Goal: Information Seeking & Learning: Learn about a topic

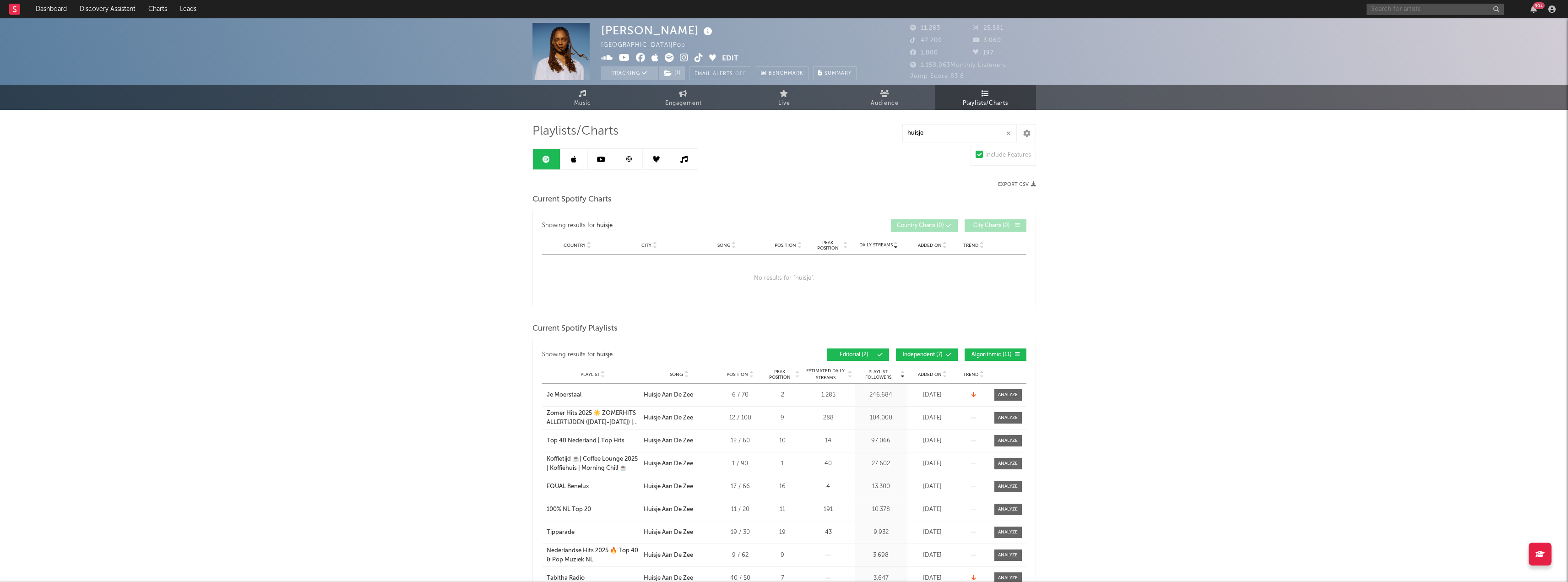
click at [1433, 11] on input "text" at bounding box center [1435, 9] width 138 height 12
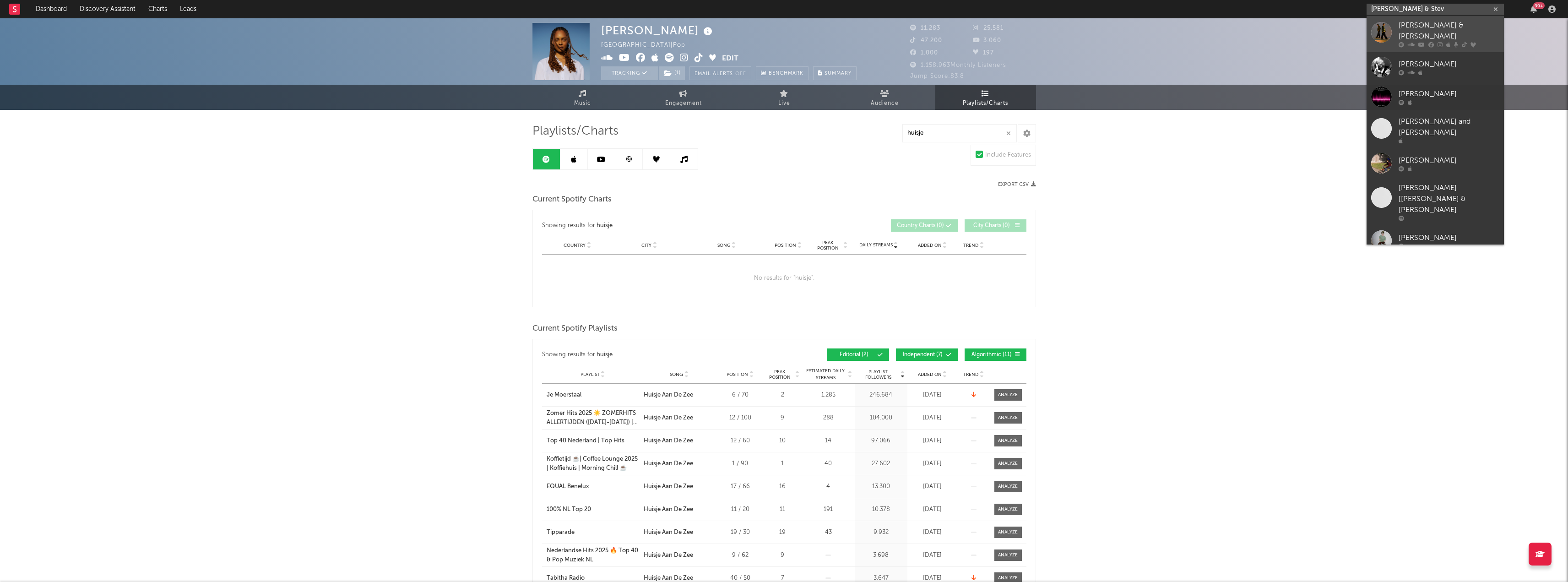
type input "[PERSON_NAME] & Stev"
click at [1407, 27] on div "[PERSON_NAME] & [PERSON_NAME]" at bounding box center [1449, 31] width 101 height 22
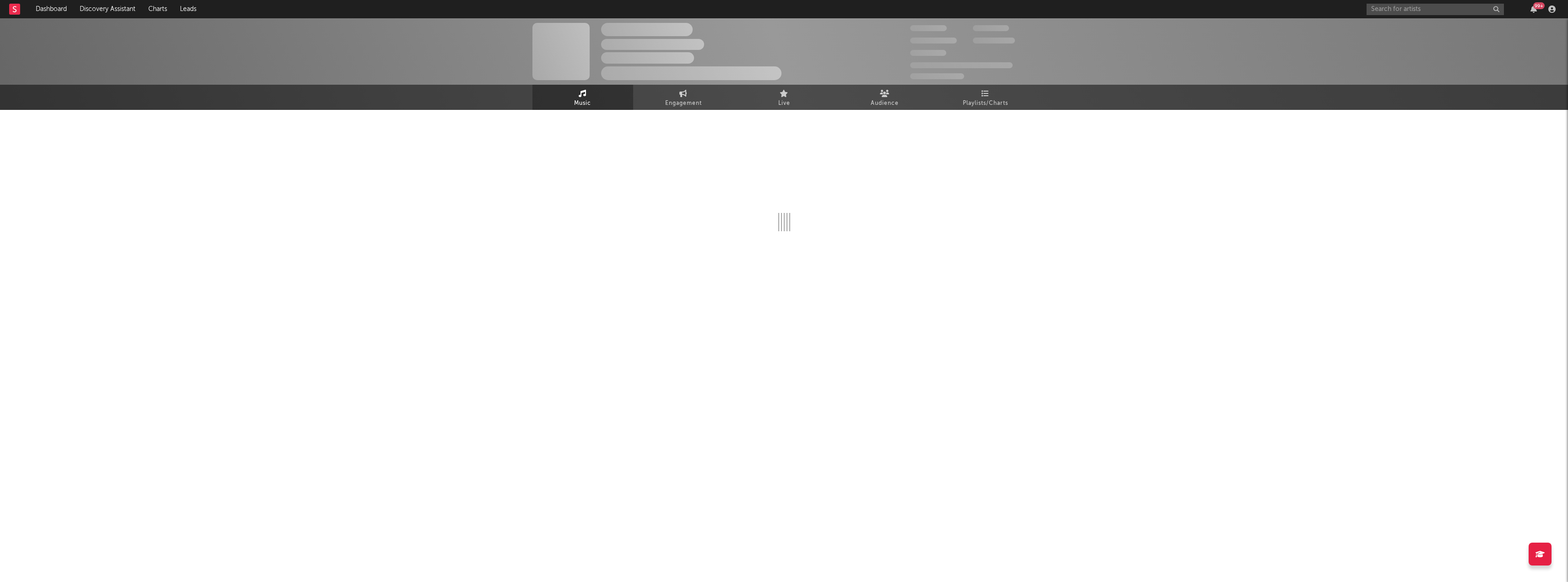
select select "6m"
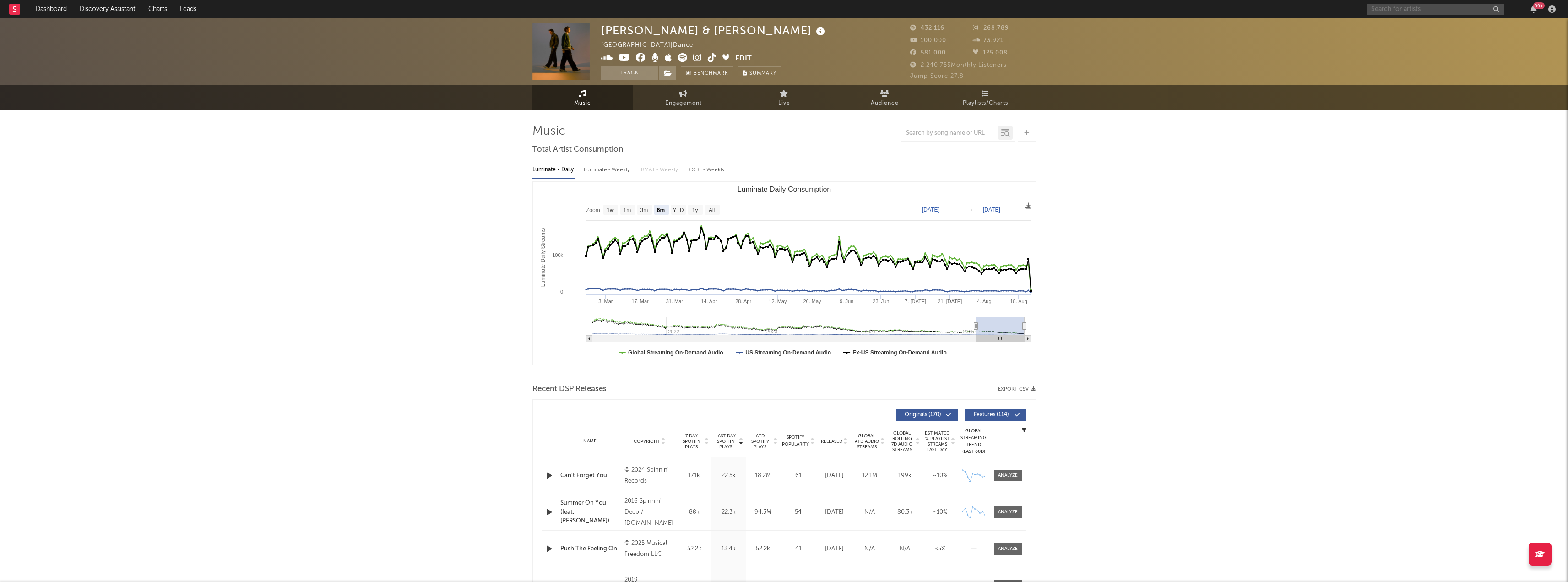
click at [1411, 4] on input "text" at bounding box center [1435, 9] width 138 height 12
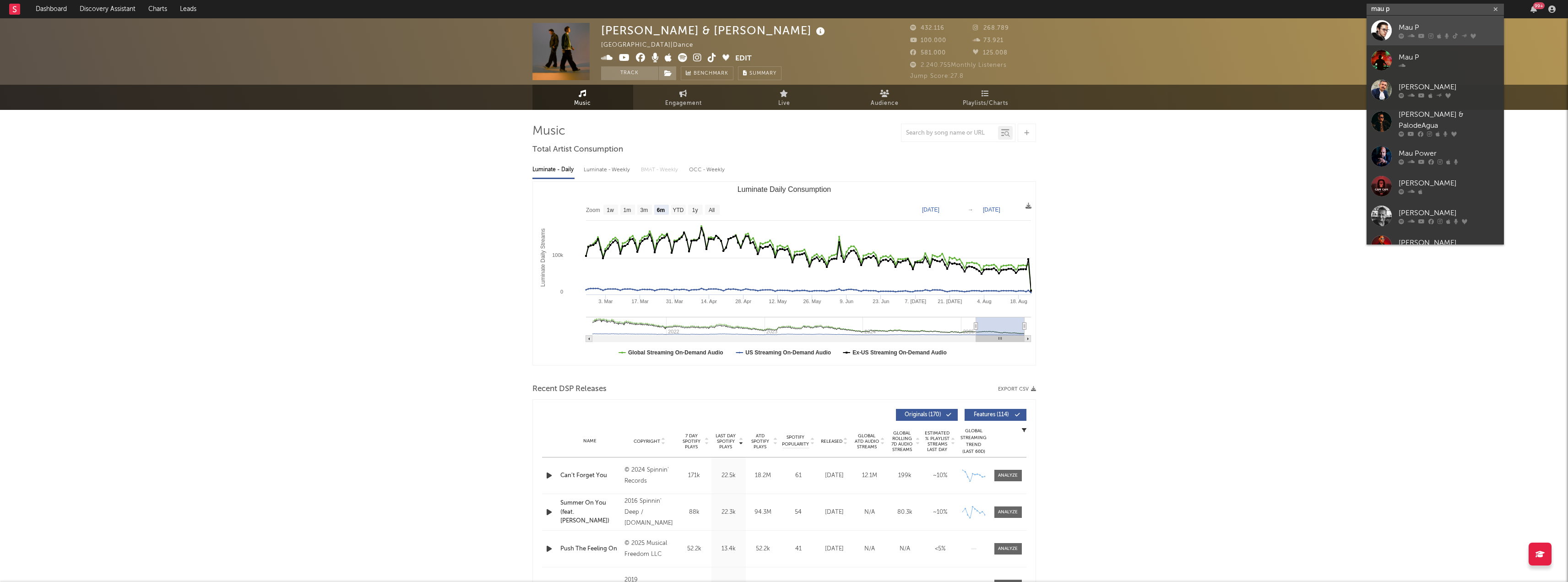
type input "mau p"
click at [1410, 33] on icon at bounding box center [1412, 36] width 7 height 6
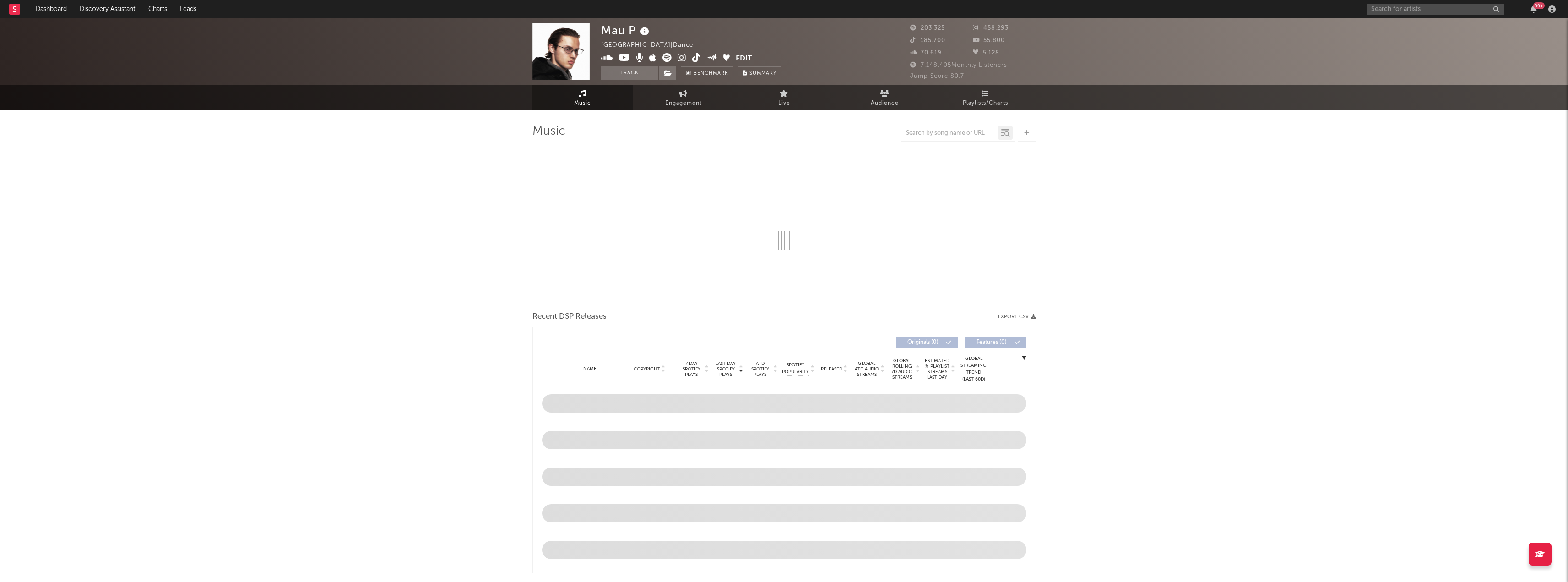
select select "6m"
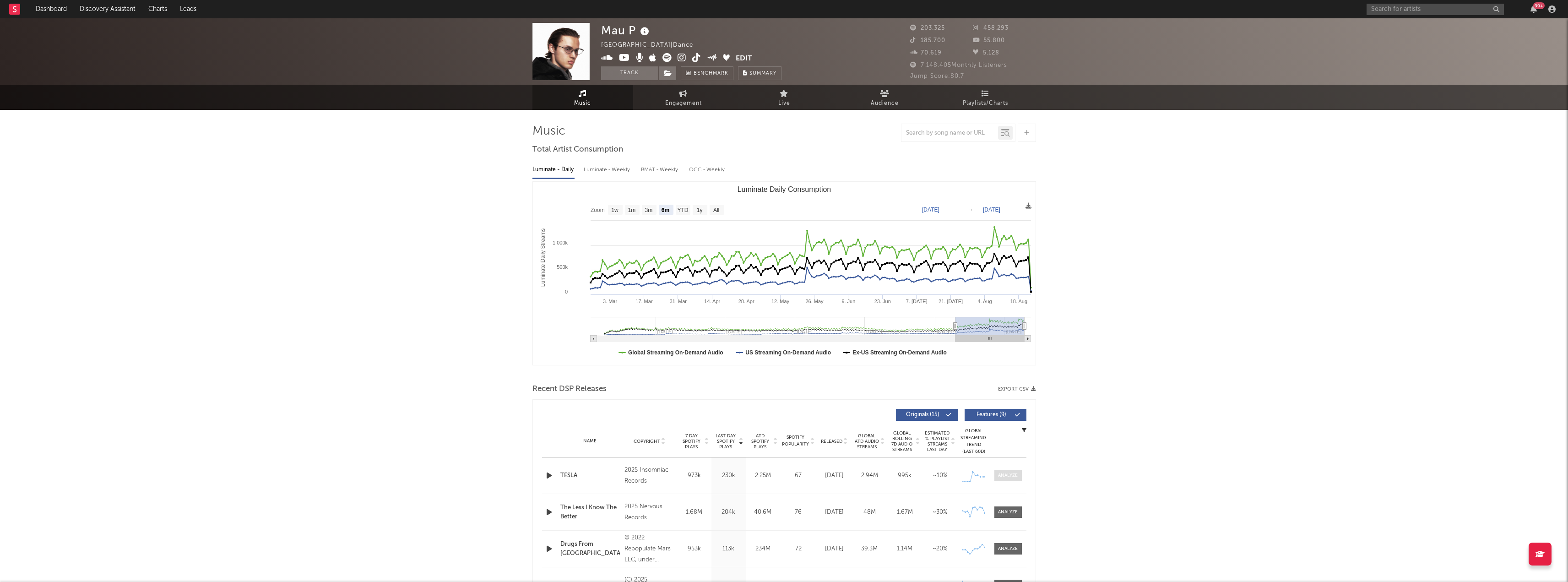
click at [1009, 471] on span at bounding box center [1008, 475] width 27 height 12
select select "1w"
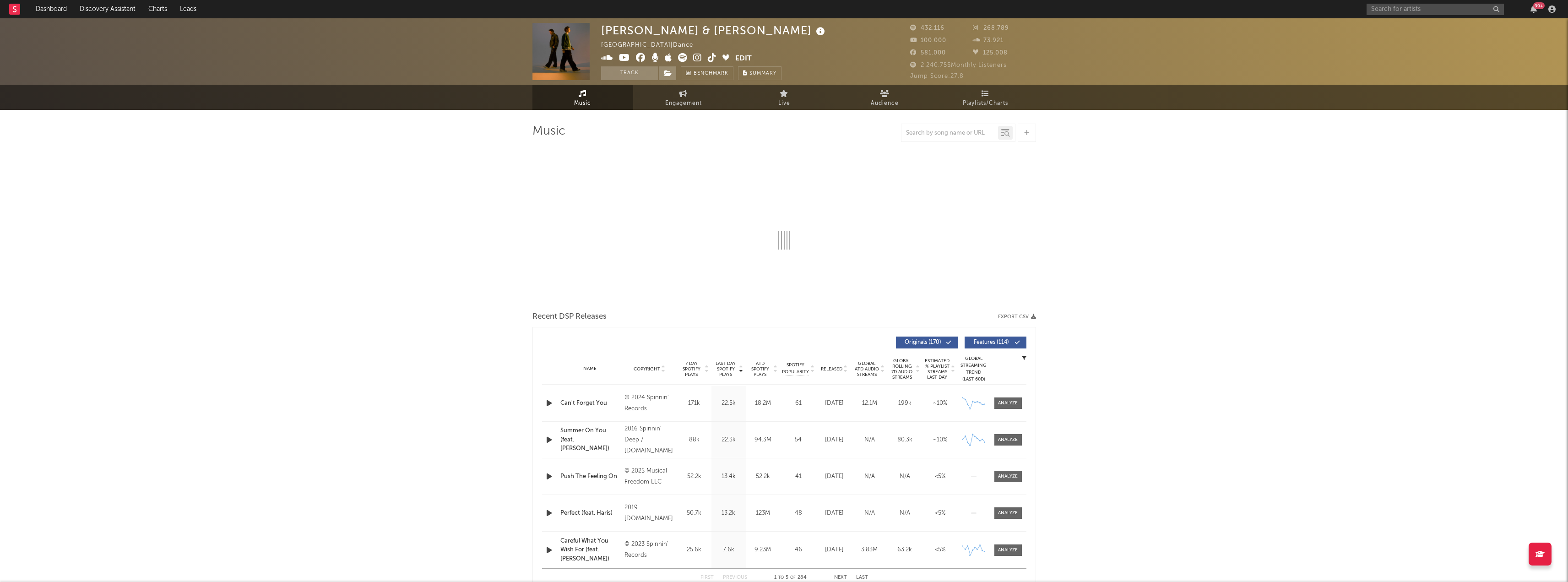
select select "6m"
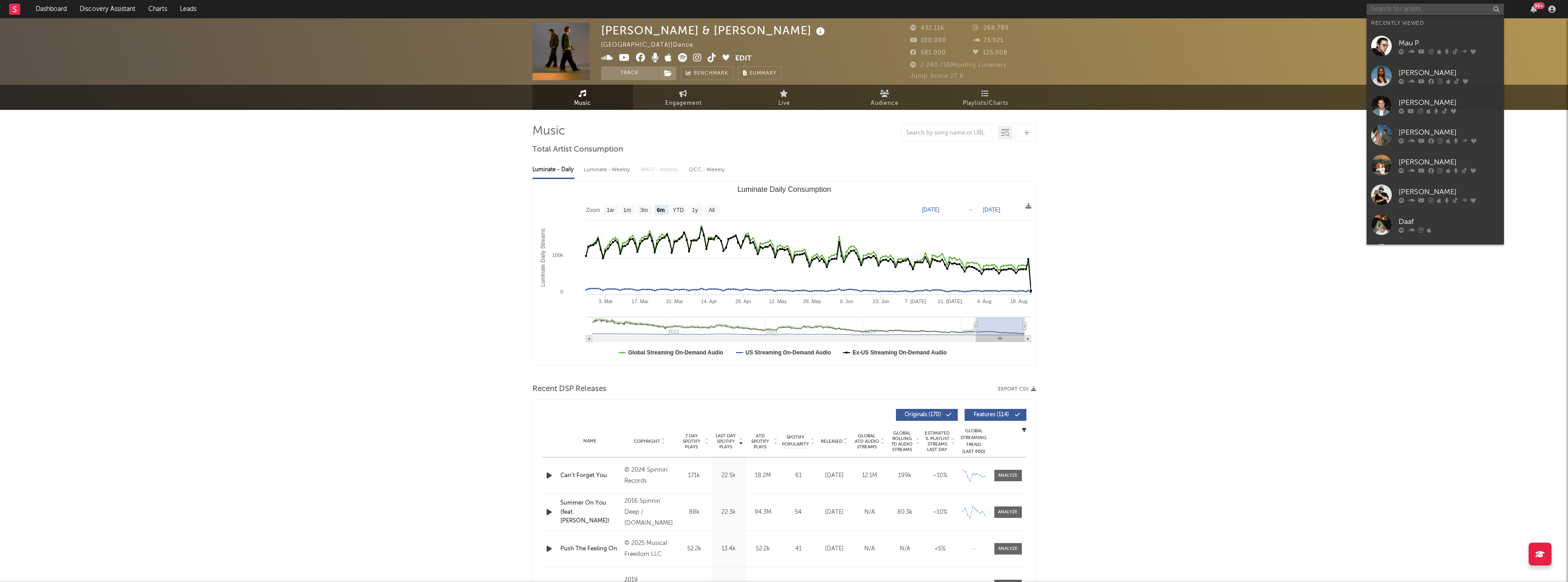
click at [1396, 13] on input "text" at bounding box center [1435, 9] width 138 height 12
click at [1415, 47] on div "Mau P" at bounding box center [1449, 42] width 101 height 11
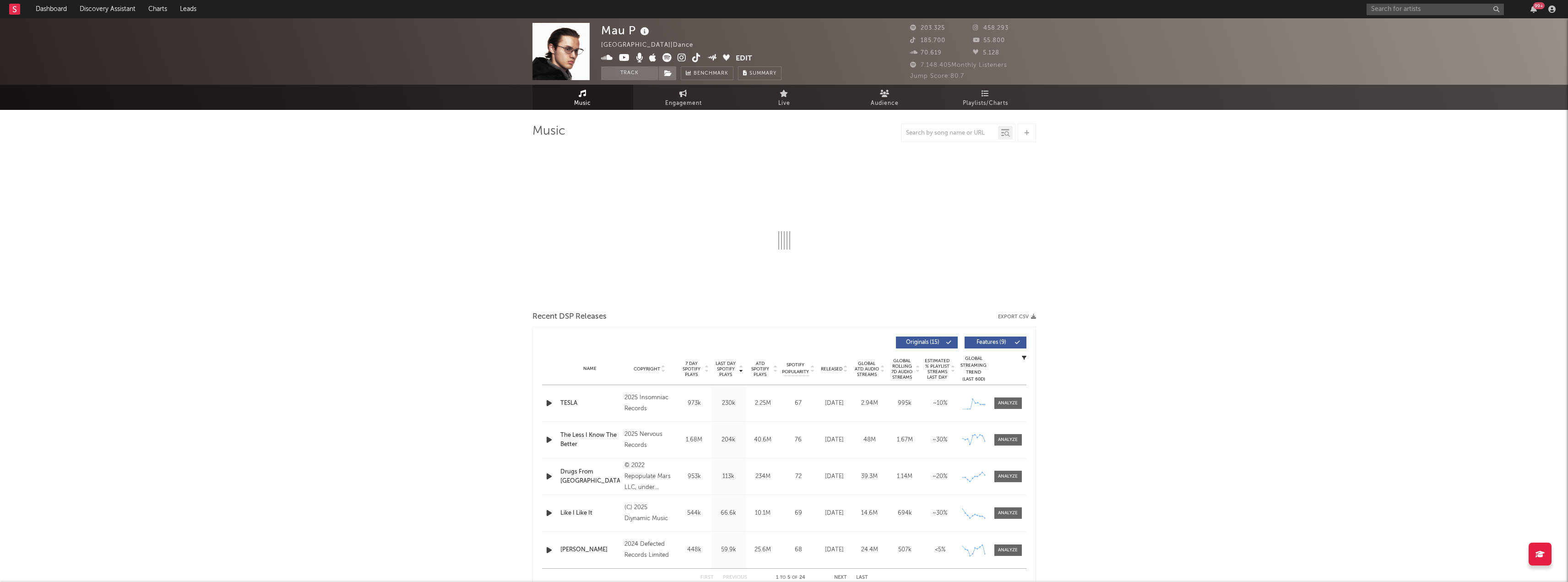
select select "6m"
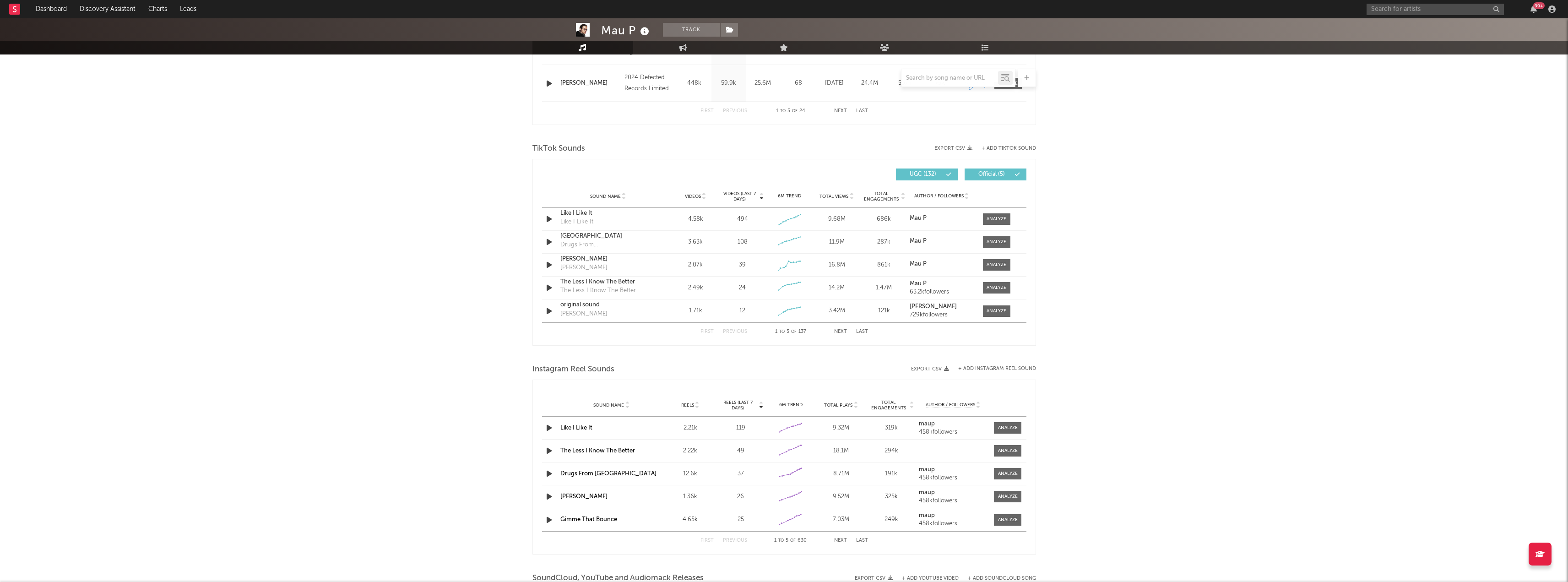
scroll to position [595, 0]
